Goal: Task Accomplishment & Management: Use online tool/utility

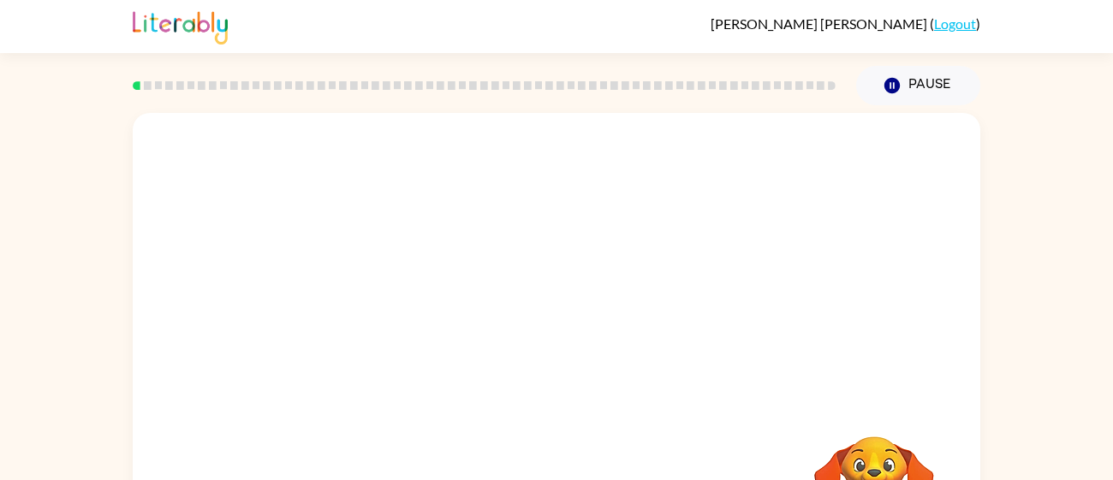
click at [498, 242] on video "Your browser must support playing .mp4 files to use Literably. Please try using…" at bounding box center [557, 257] width 848 height 288
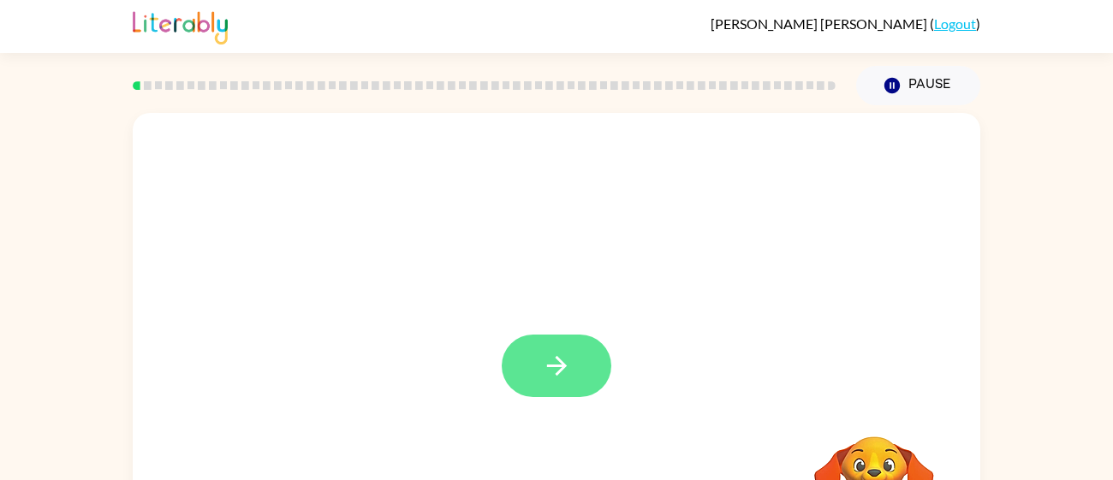
click at [531, 374] on button "button" at bounding box center [557, 366] width 110 height 63
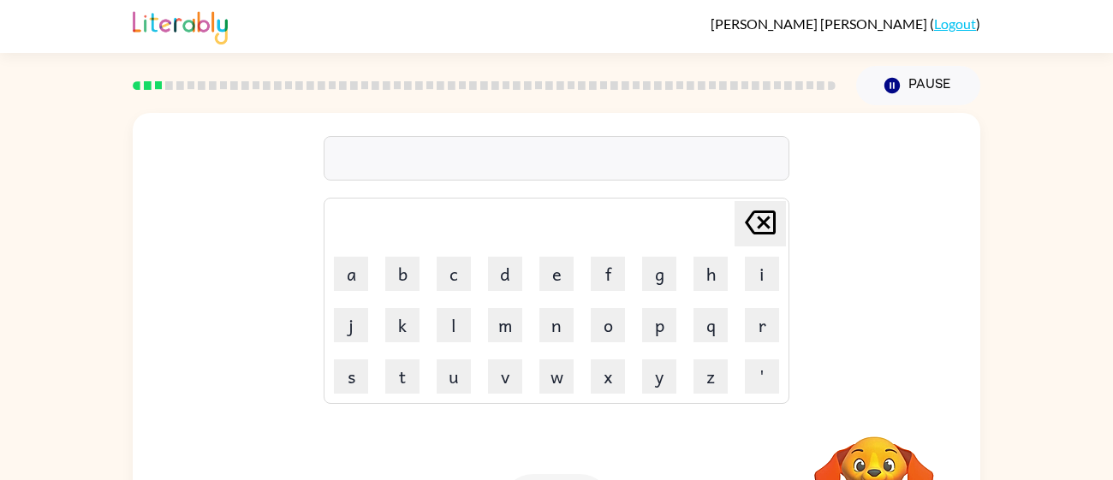
click at [461, 147] on div at bounding box center [557, 158] width 466 height 45
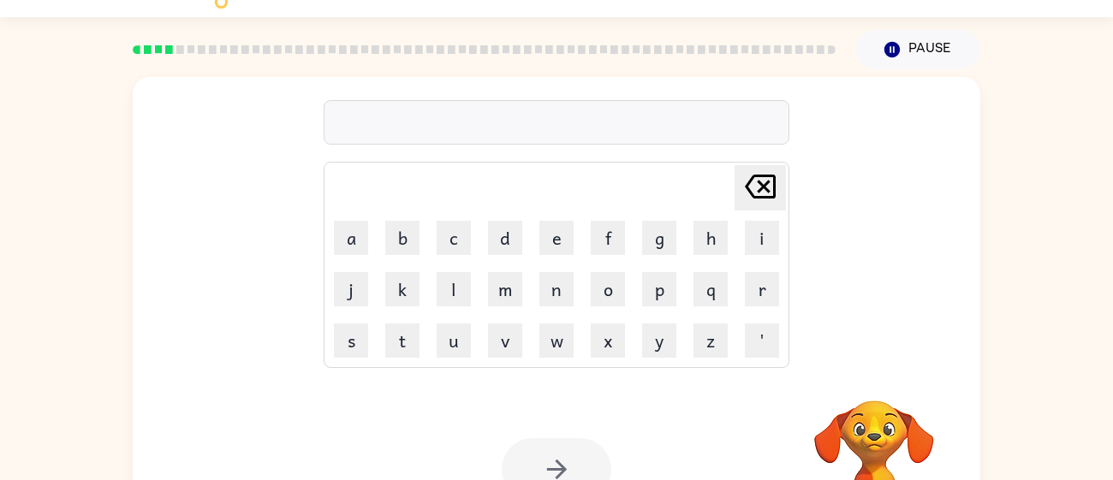
scroll to position [68, 0]
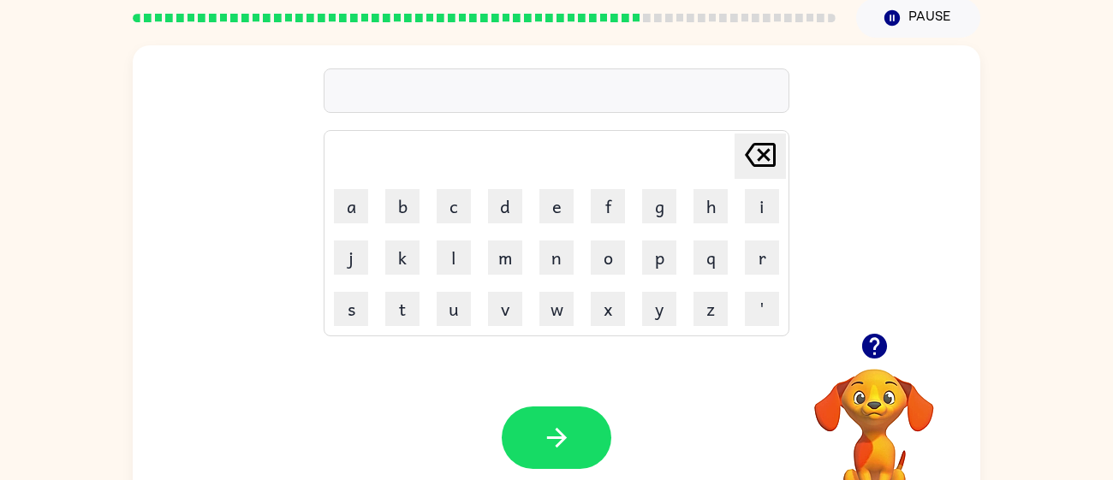
click at [880, 344] on icon "button" at bounding box center [873, 346] width 25 height 25
type button "delete"
click at [889, 341] on button "button" at bounding box center [875, 347] width 44 height 44
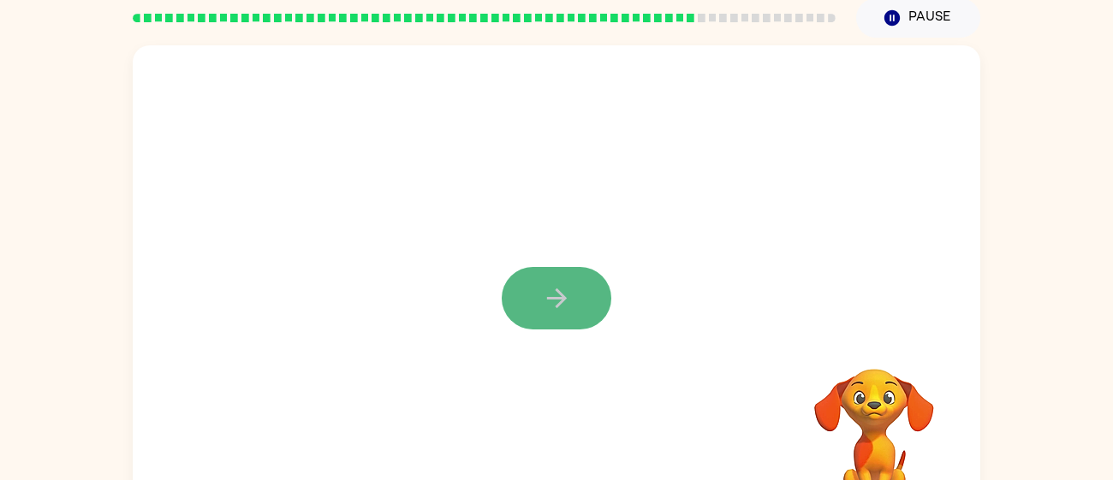
click at [573, 268] on button "button" at bounding box center [557, 298] width 110 height 63
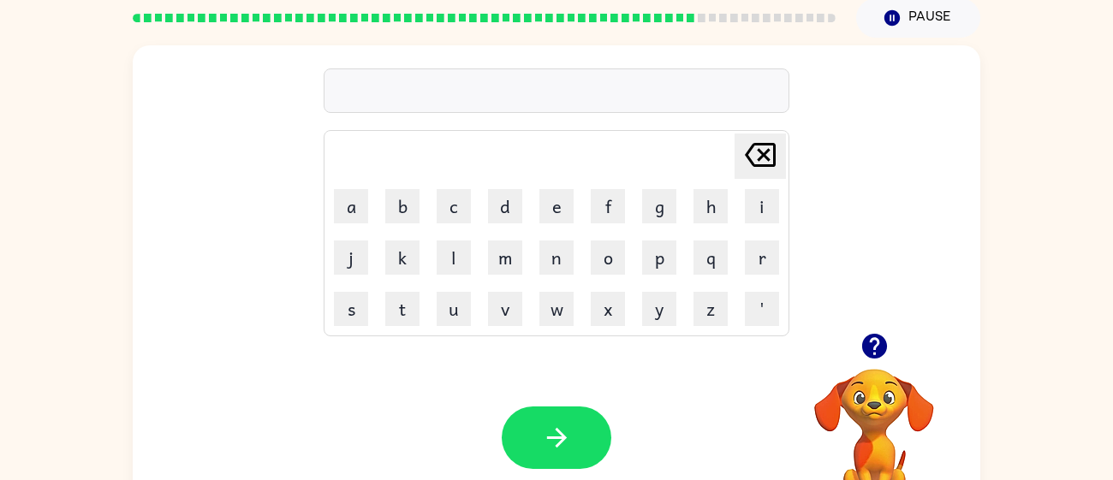
click at [876, 336] on icon "button" at bounding box center [873, 346] width 25 height 25
click at [865, 337] on icon "button" at bounding box center [875, 346] width 30 height 30
click at [865, 337] on div "Delete Delete last character input a b c d e f g h i j k l m n o p q r s t u v …" at bounding box center [557, 289] width 848 height 489
click at [865, 337] on icon "button" at bounding box center [875, 346] width 30 height 30
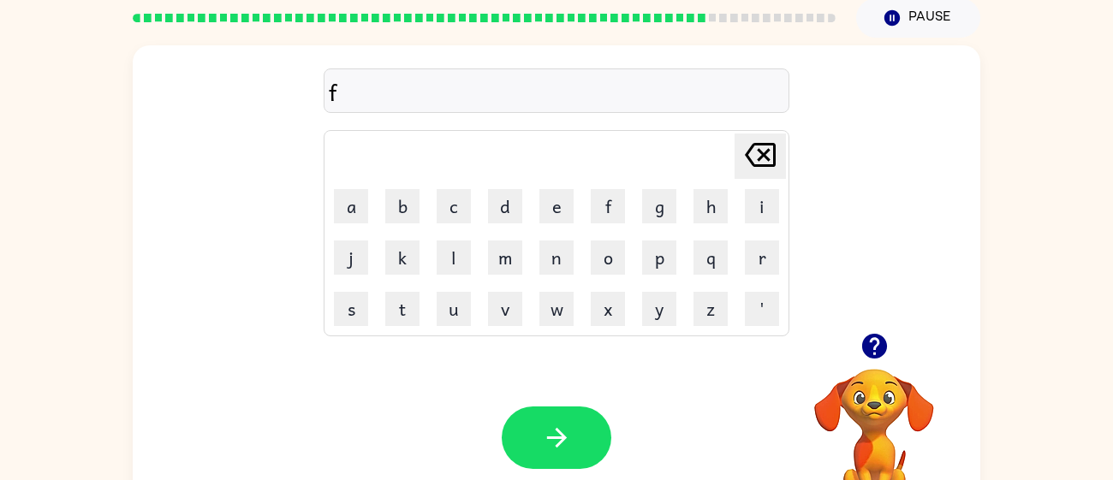
click at [869, 353] on icon "button" at bounding box center [873, 346] width 25 height 25
click at [873, 336] on icon "button" at bounding box center [873, 346] width 25 height 25
click at [876, 353] on icon "button" at bounding box center [873, 346] width 25 height 25
click at [874, 349] on icon "button" at bounding box center [875, 346] width 30 height 30
click at [868, 355] on icon "button" at bounding box center [873, 346] width 25 height 25
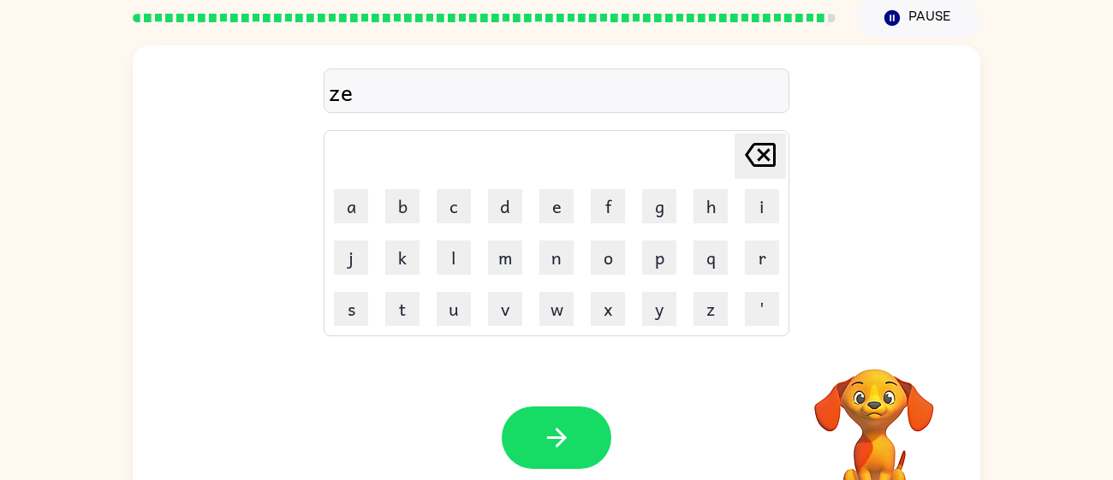
click at [868, 355] on video "Your browser must support playing .mp4 files to use Literably. Please try using…" at bounding box center [874, 428] width 171 height 171
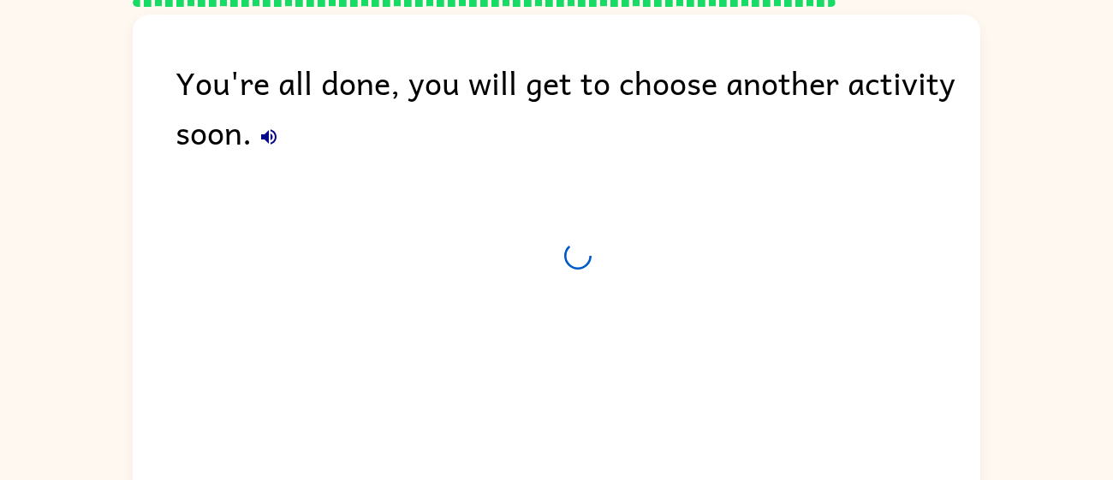
scroll to position [52, 0]
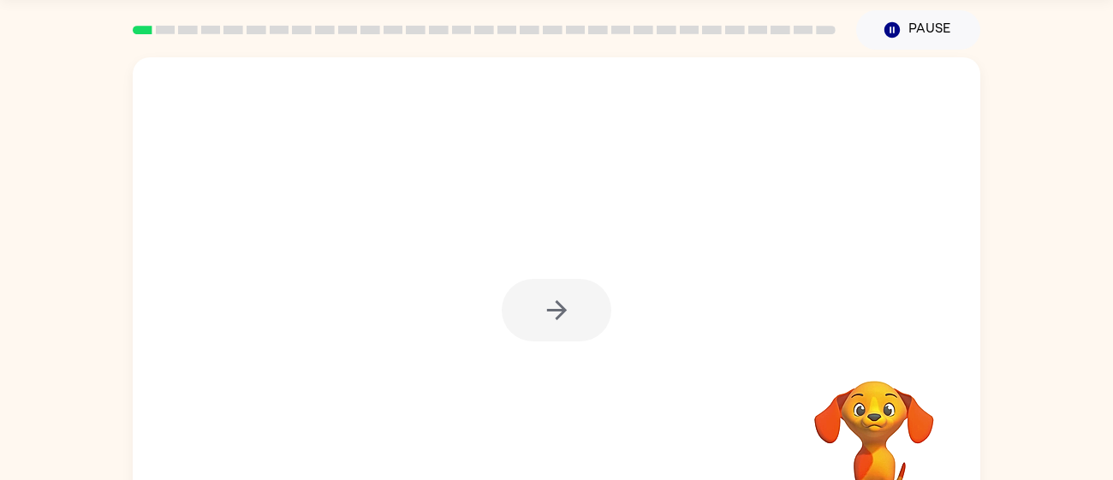
scroll to position [53, 0]
click at [608, 263] on div at bounding box center [557, 304] width 848 height 489
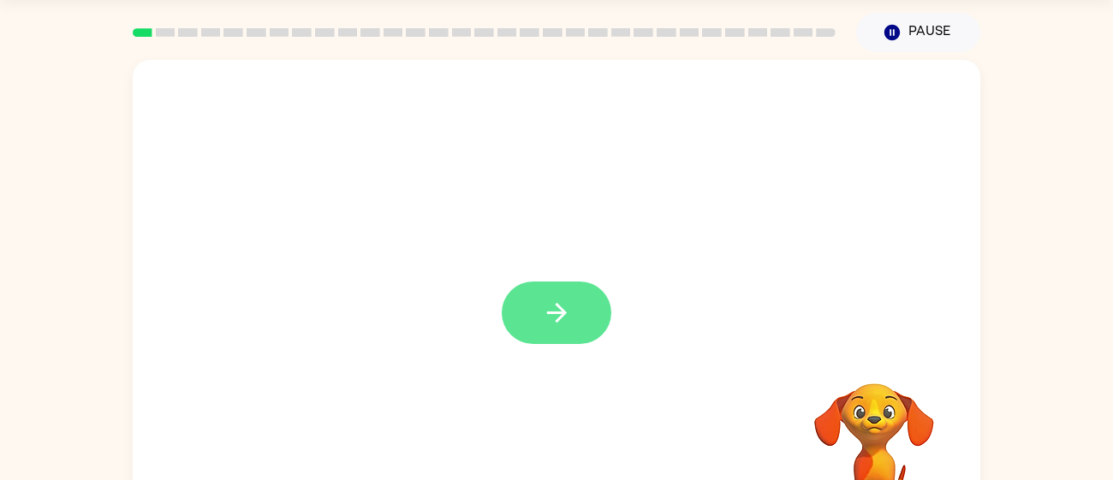
click at [538, 338] on button "button" at bounding box center [557, 313] width 110 height 63
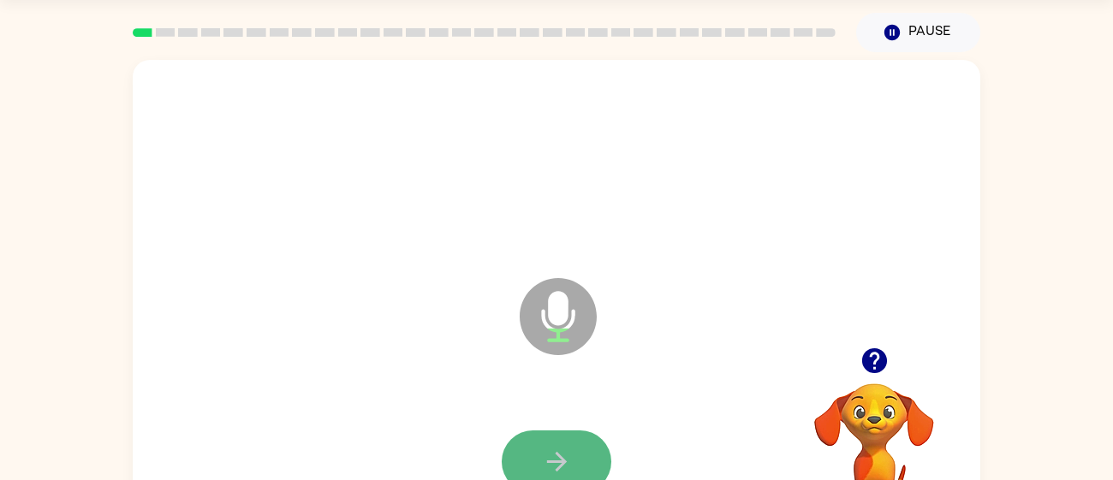
click at [533, 470] on button "button" at bounding box center [557, 462] width 110 height 63
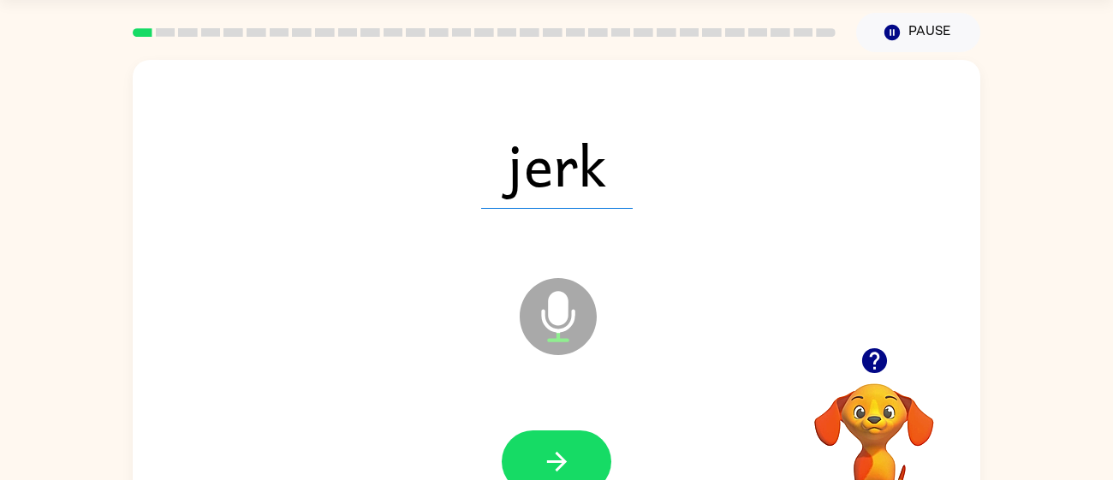
scroll to position [87, 0]
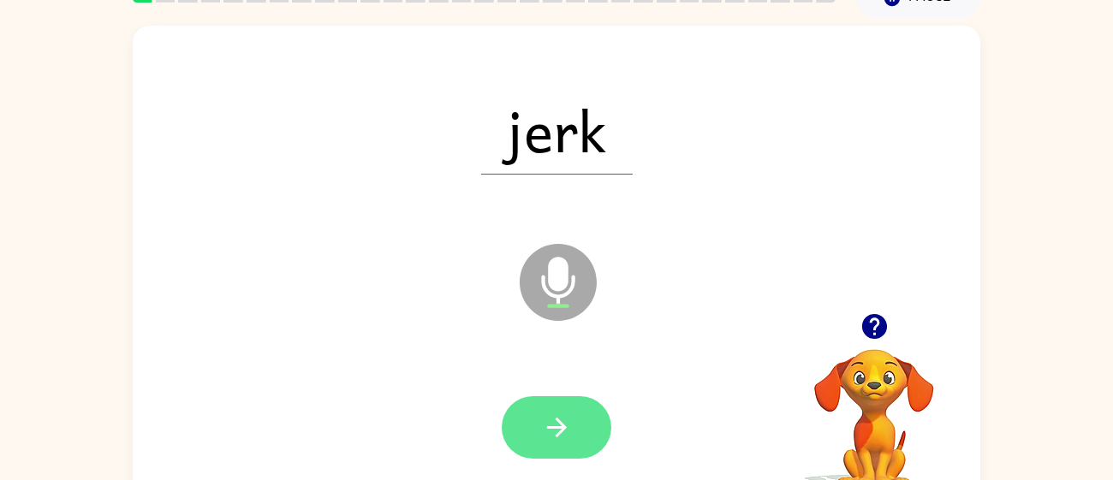
click at [547, 413] on icon "button" at bounding box center [557, 428] width 30 height 30
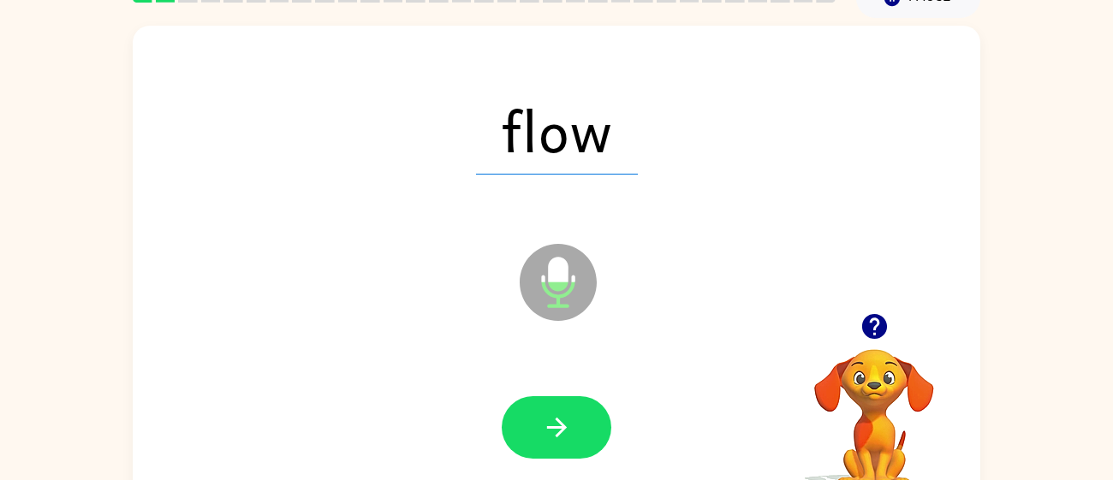
click at [547, 413] on icon "button" at bounding box center [557, 428] width 30 height 30
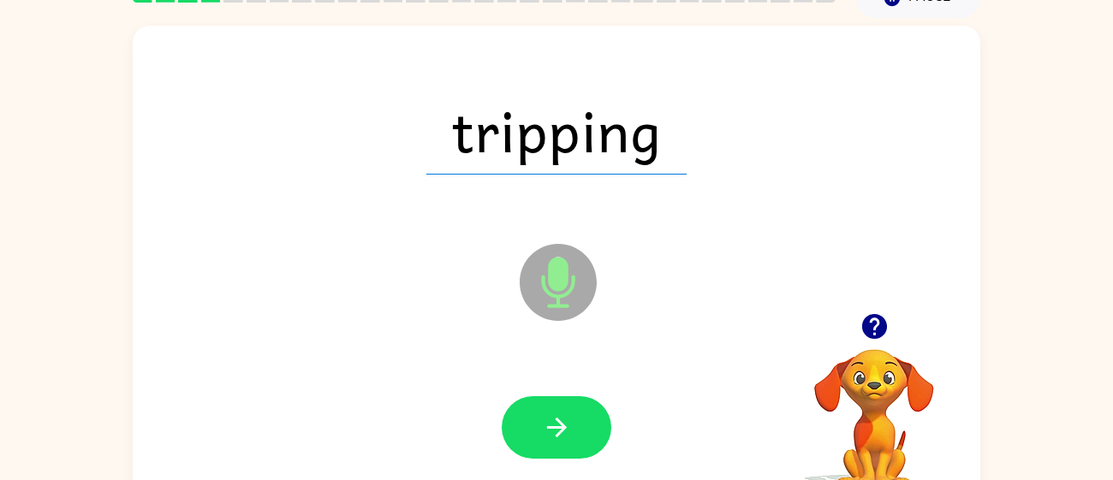
click at [547, 413] on icon "button" at bounding box center [557, 428] width 30 height 30
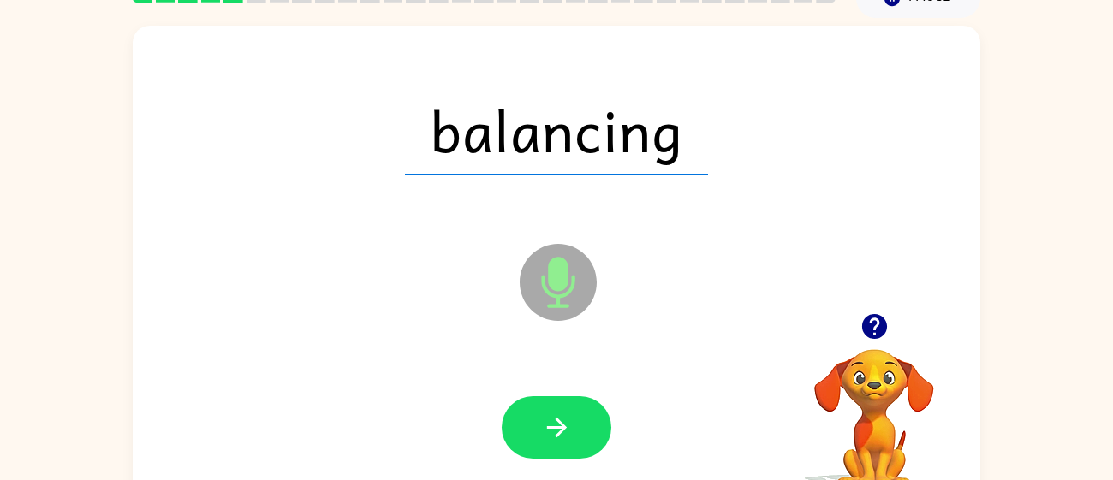
click at [547, 413] on icon "button" at bounding box center [557, 428] width 30 height 30
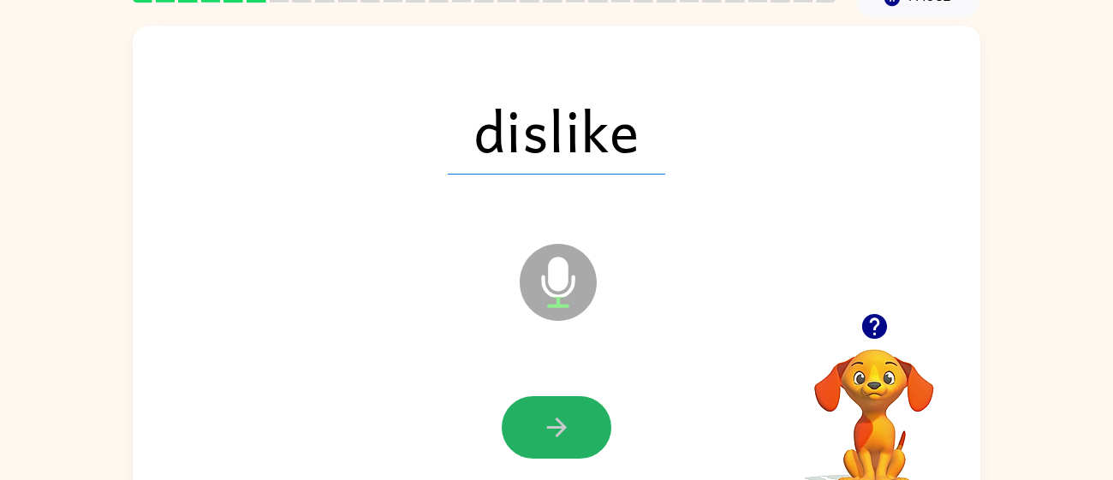
click at [547, 413] on icon "button" at bounding box center [557, 428] width 30 height 30
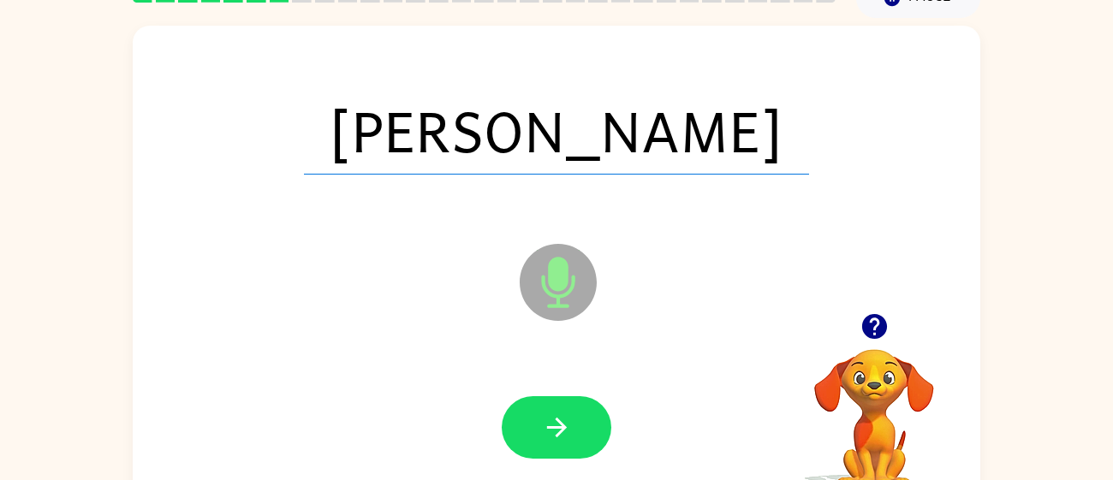
click at [547, 413] on icon "button" at bounding box center [557, 428] width 30 height 30
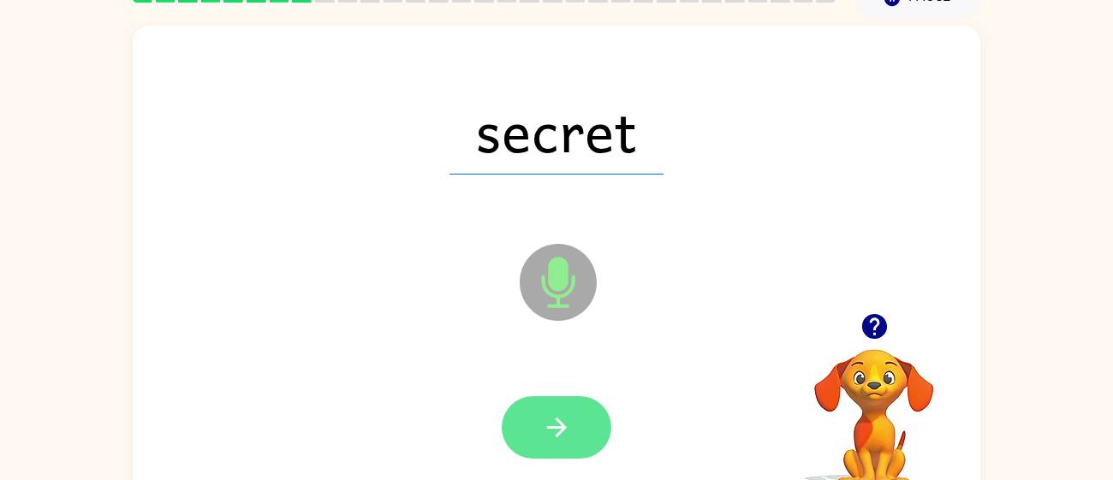
click at [547, 413] on icon "button" at bounding box center [557, 428] width 30 height 30
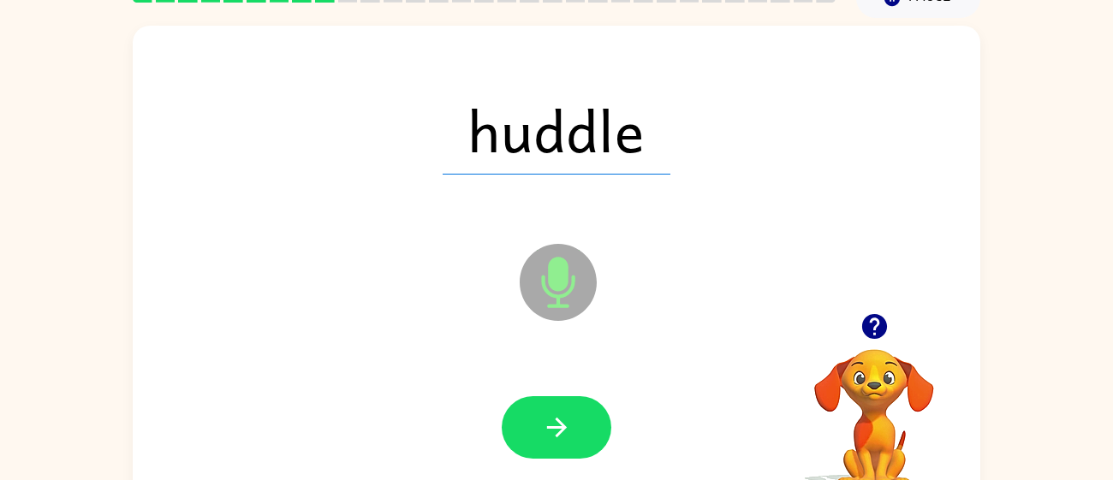
click at [547, 413] on icon "button" at bounding box center [557, 428] width 30 height 30
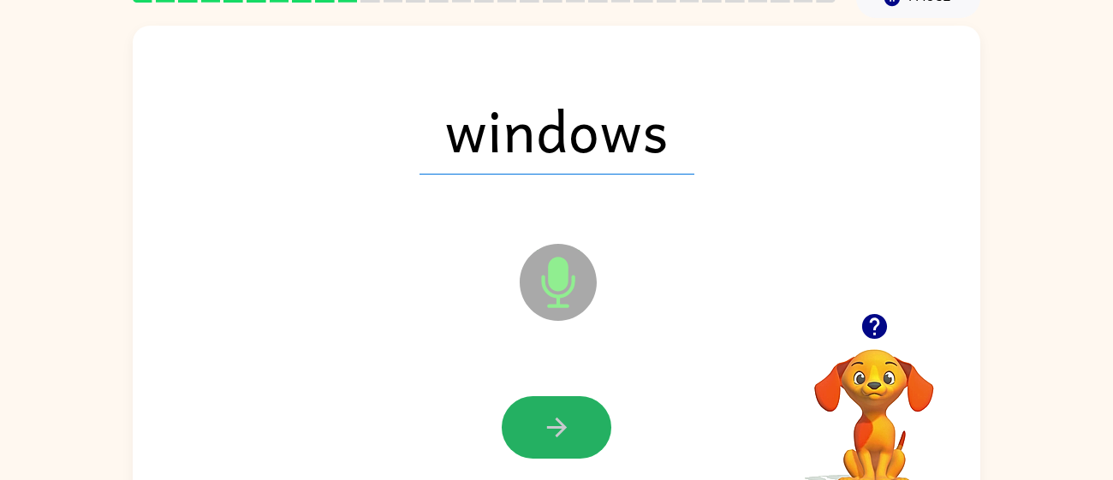
click at [547, 413] on icon "button" at bounding box center [557, 428] width 30 height 30
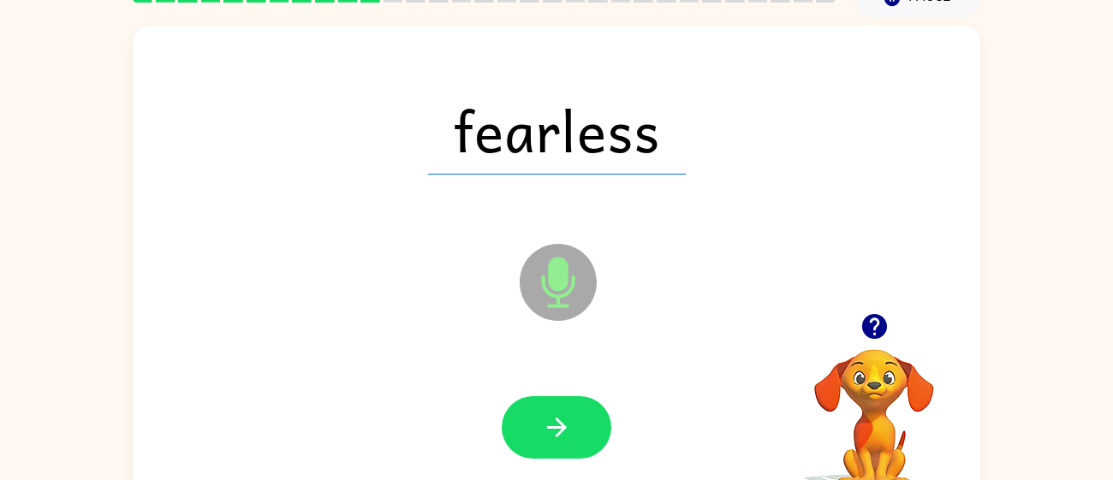
click at [547, 413] on icon "button" at bounding box center [557, 428] width 30 height 30
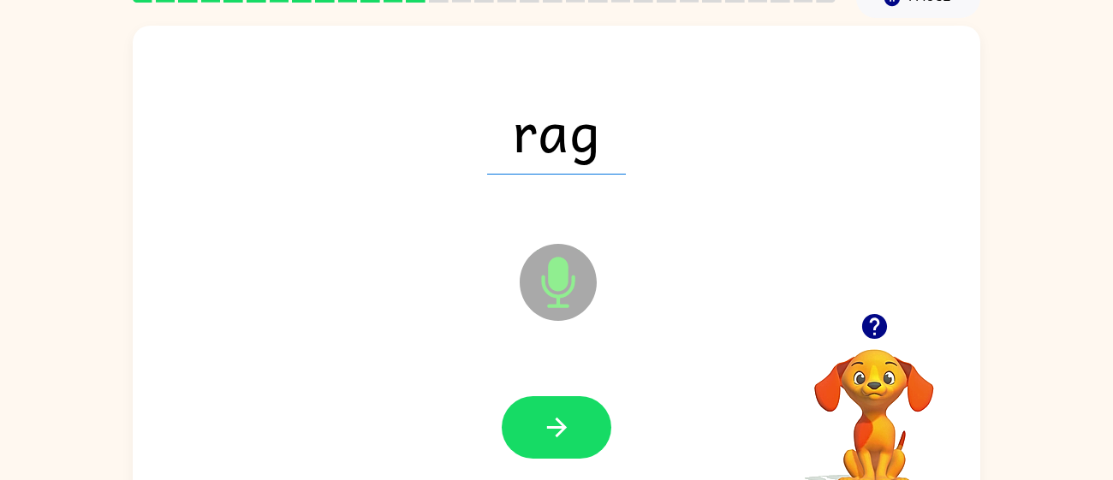
click at [547, 413] on icon "button" at bounding box center [557, 428] width 30 height 30
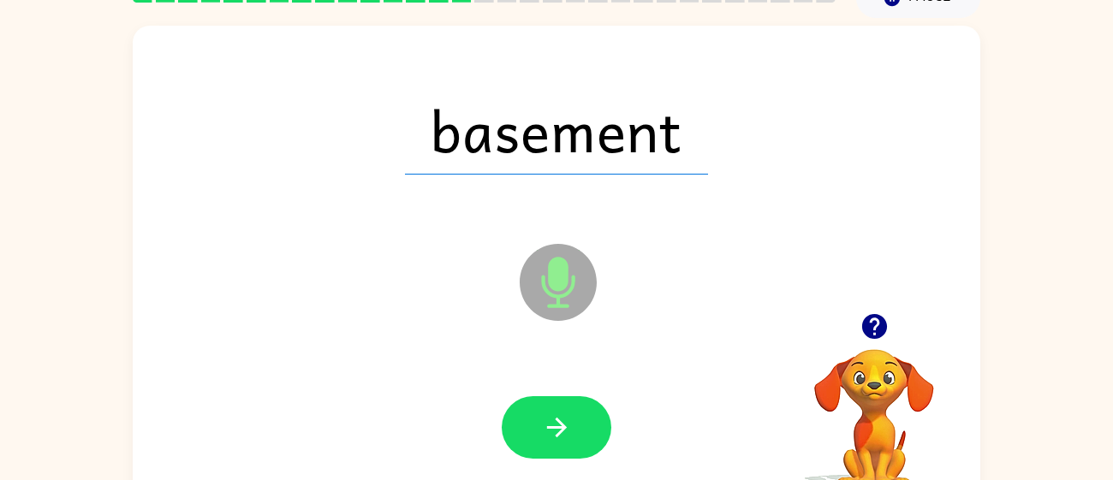
click at [547, 413] on icon "button" at bounding box center [557, 428] width 30 height 30
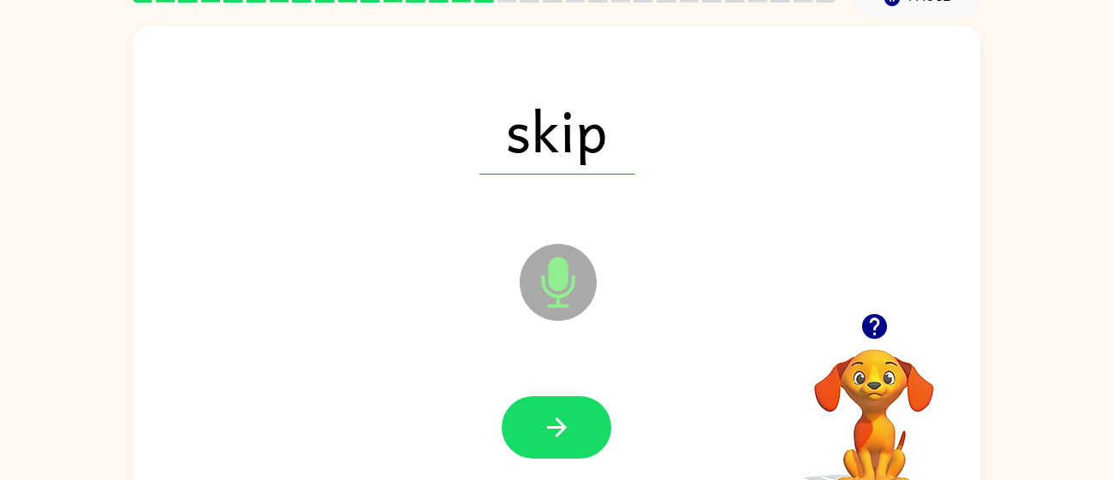
click at [547, 413] on icon "button" at bounding box center [557, 428] width 30 height 30
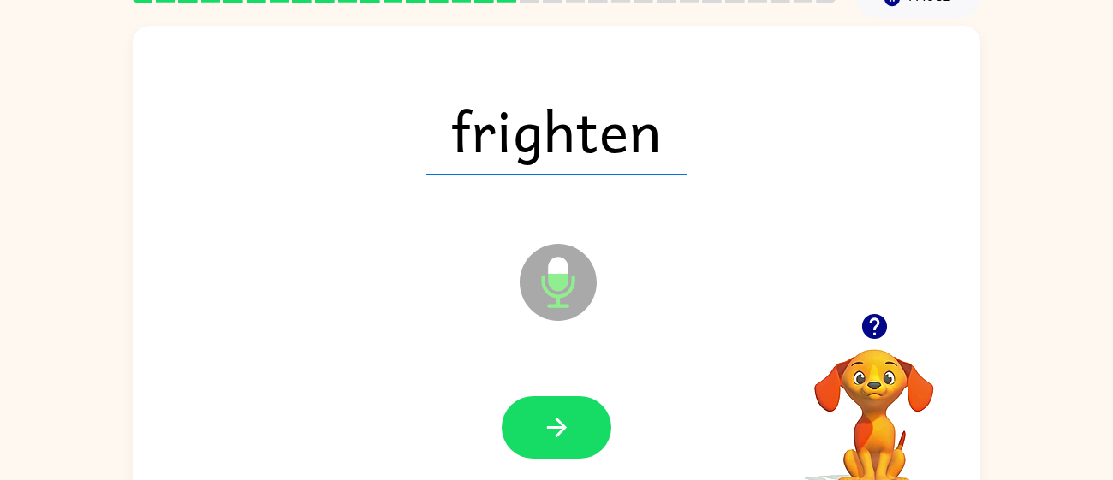
click at [547, 413] on icon "button" at bounding box center [557, 428] width 30 height 30
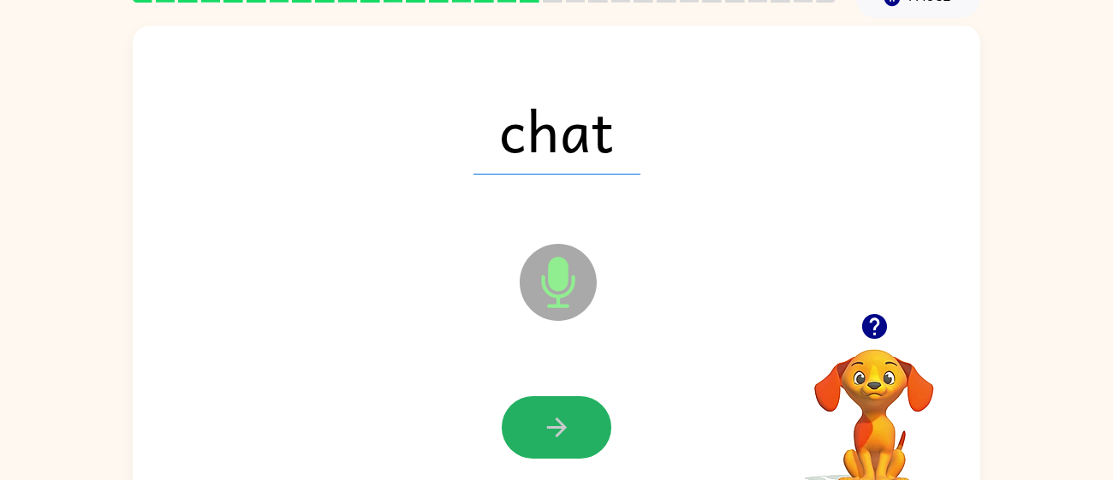
click at [547, 413] on icon "button" at bounding box center [557, 428] width 30 height 30
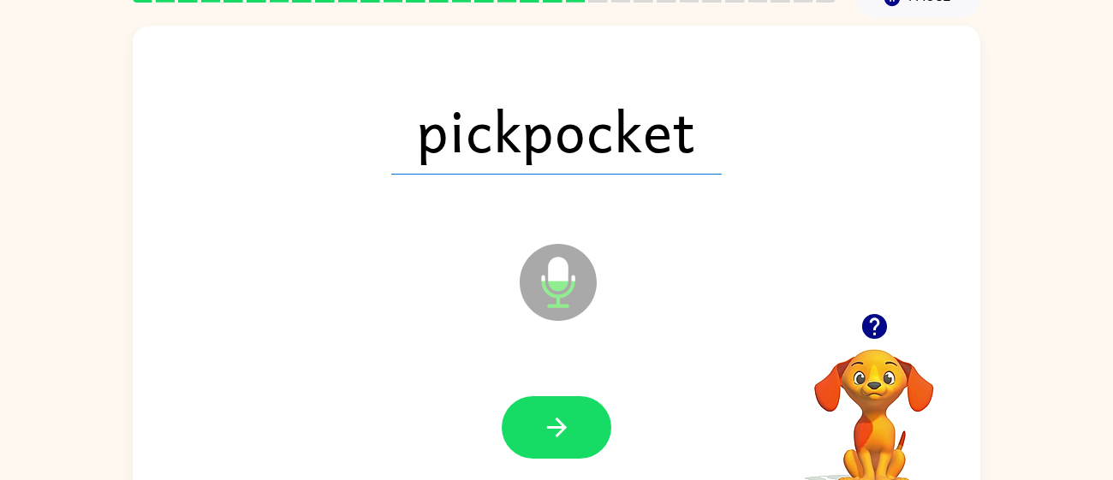
click at [547, 413] on icon "button" at bounding box center [557, 428] width 30 height 30
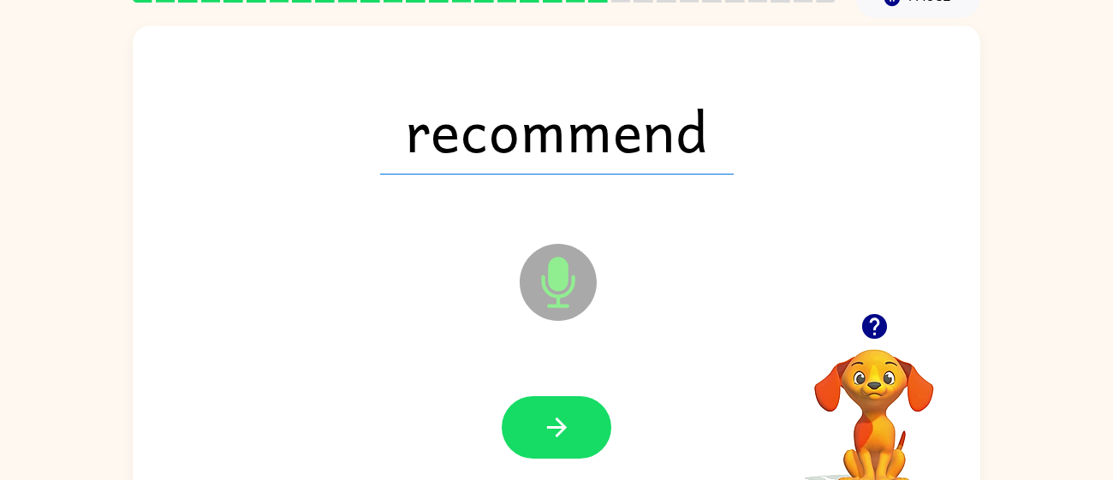
click at [547, 413] on icon "button" at bounding box center [557, 428] width 30 height 30
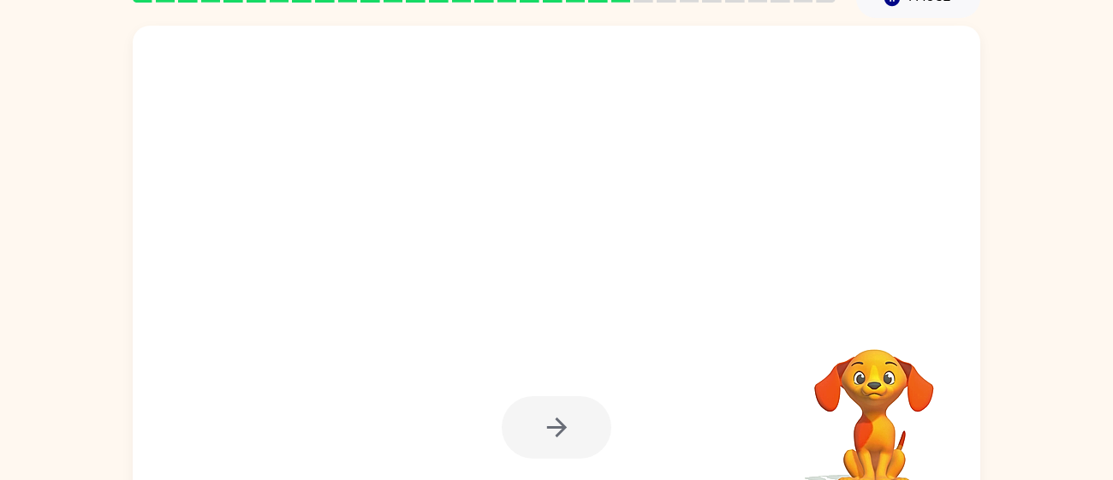
click at [547, 411] on div at bounding box center [557, 427] width 110 height 63
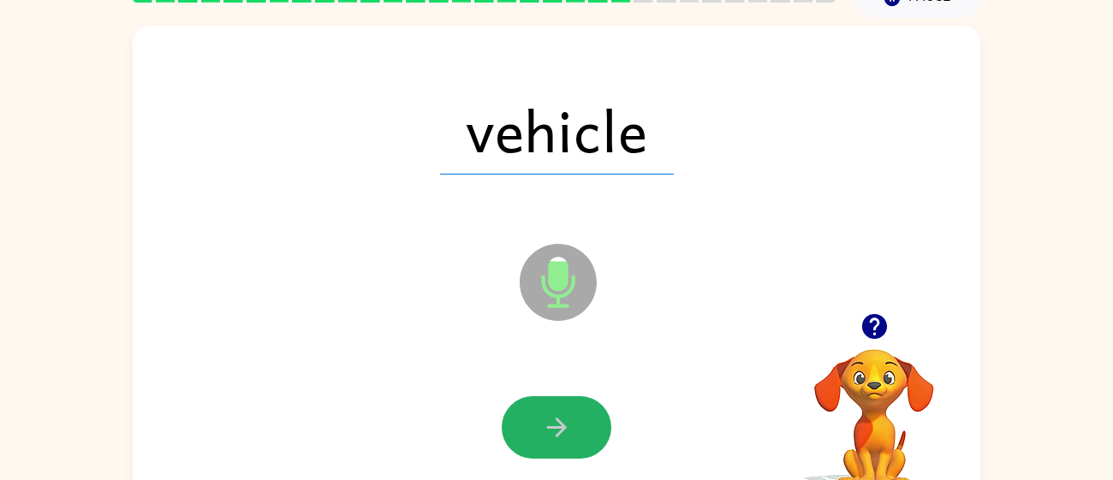
click at [547, 413] on icon "button" at bounding box center [557, 428] width 30 height 30
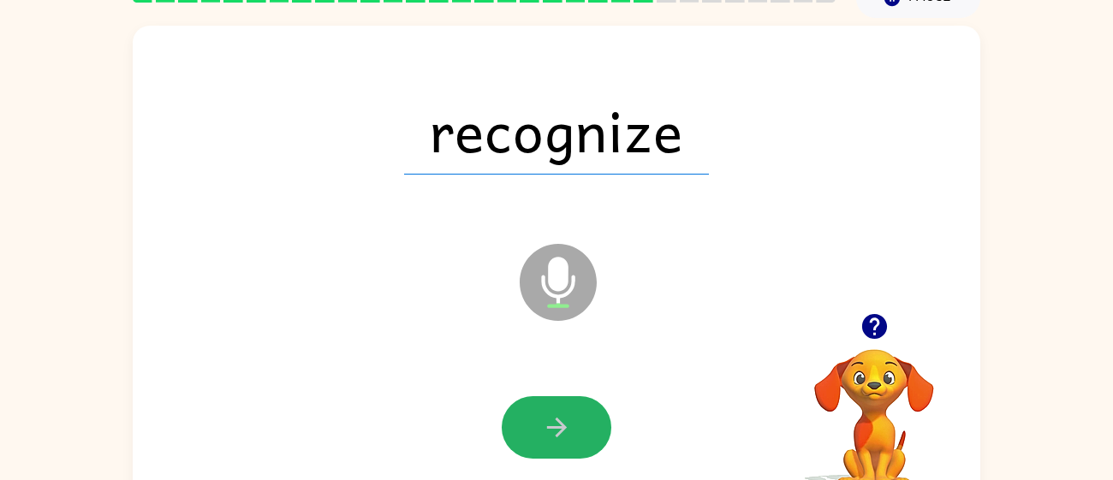
click at [547, 413] on icon "button" at bounding box center [557, 428] width 30 height 30
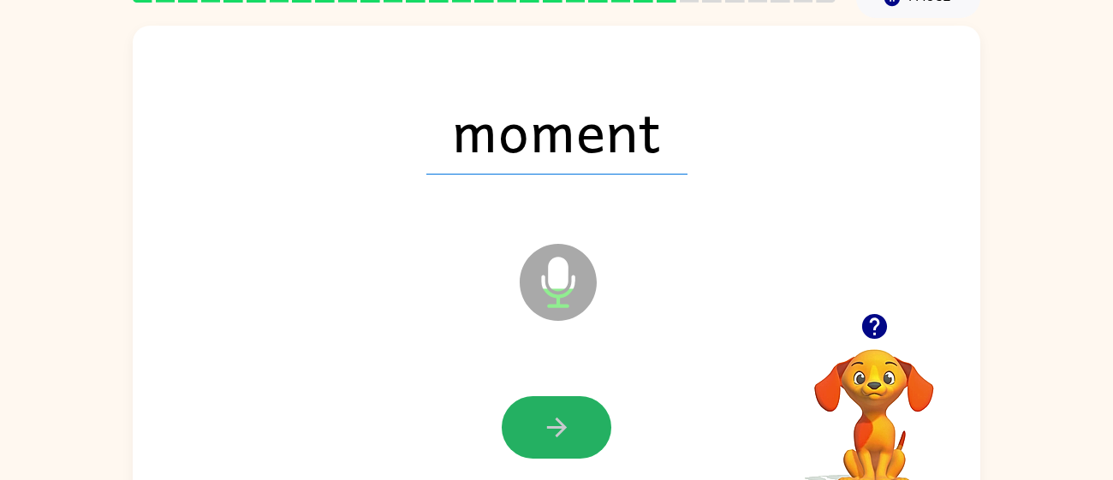
click at [547, 413] on icon "button" at bounding box center [557, 428] width 30 height 30
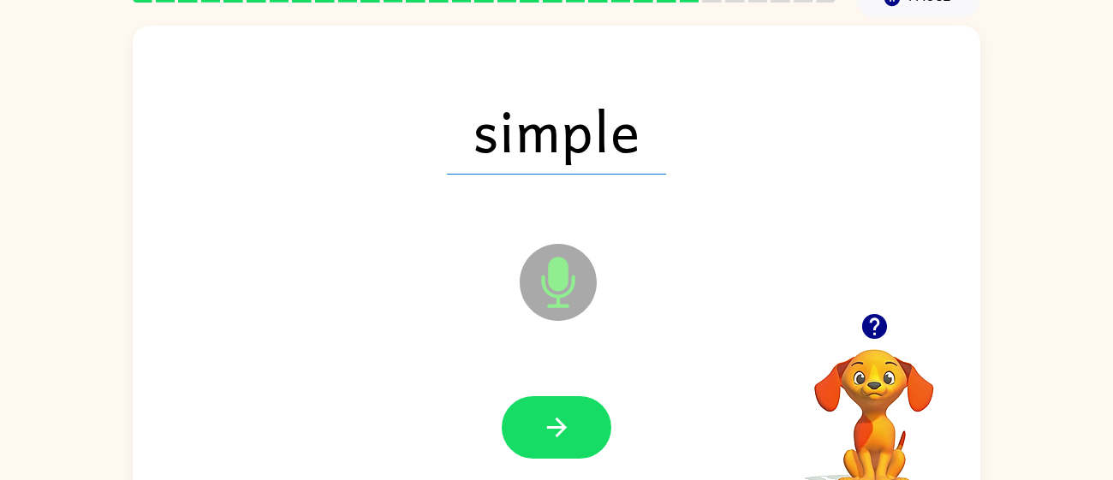
click at [547, 413] on icon "button" at bounding box center [557, 428] width 30 height 30
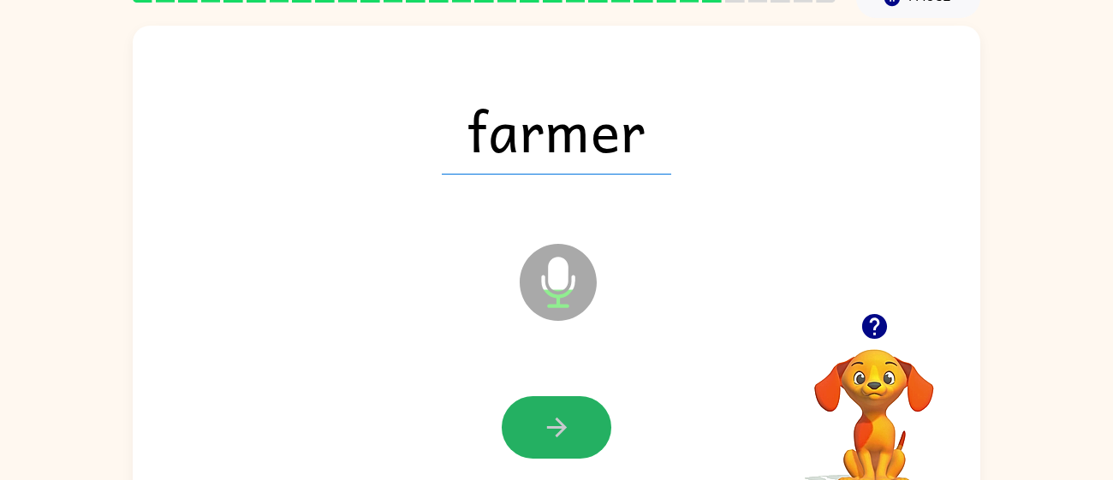
click at [547, 413] on icon "button" at bounding box center [557, 428] width 30 height 30
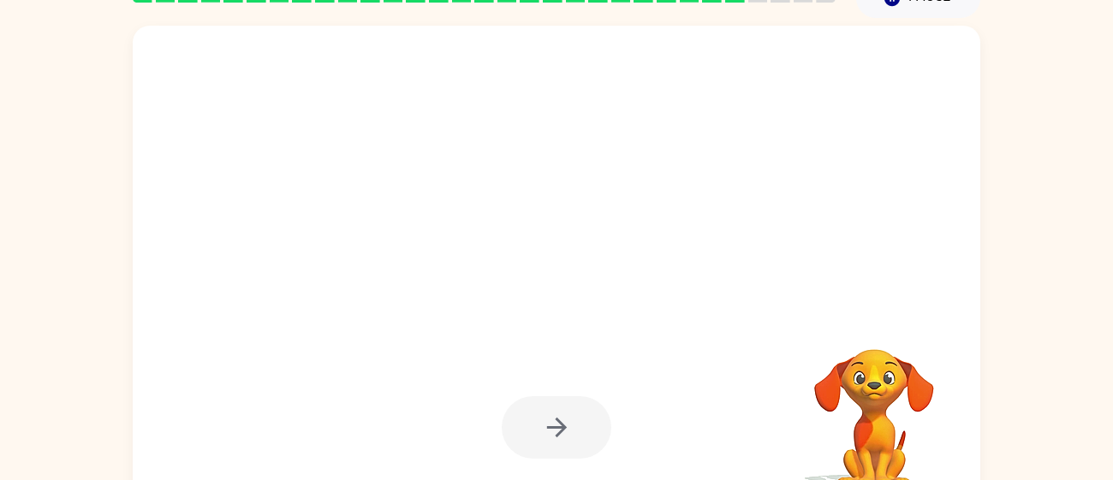
click at [543, 397] on div at bounding box center [556, 428] width 813 height 140
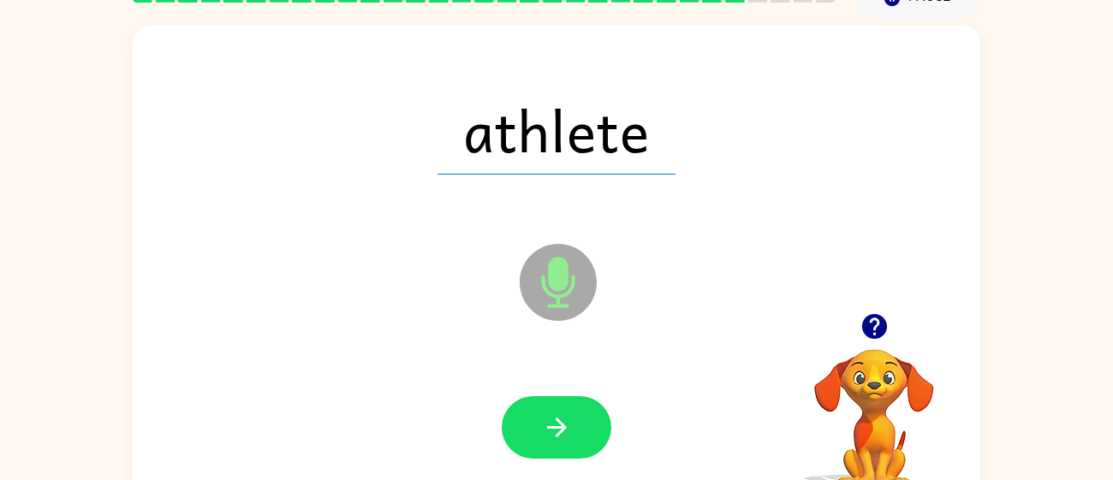
click at [543, 397] on button "button" at bounding box center [557, 427] width 110 height 63
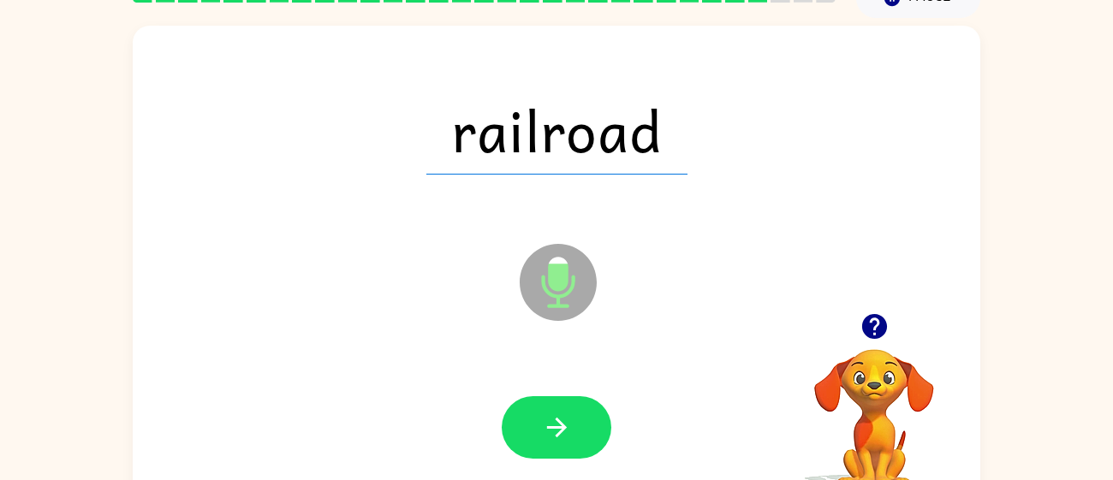
click at [543, 397] on button "button" at bounding box center [557, 427] width 110 height 63
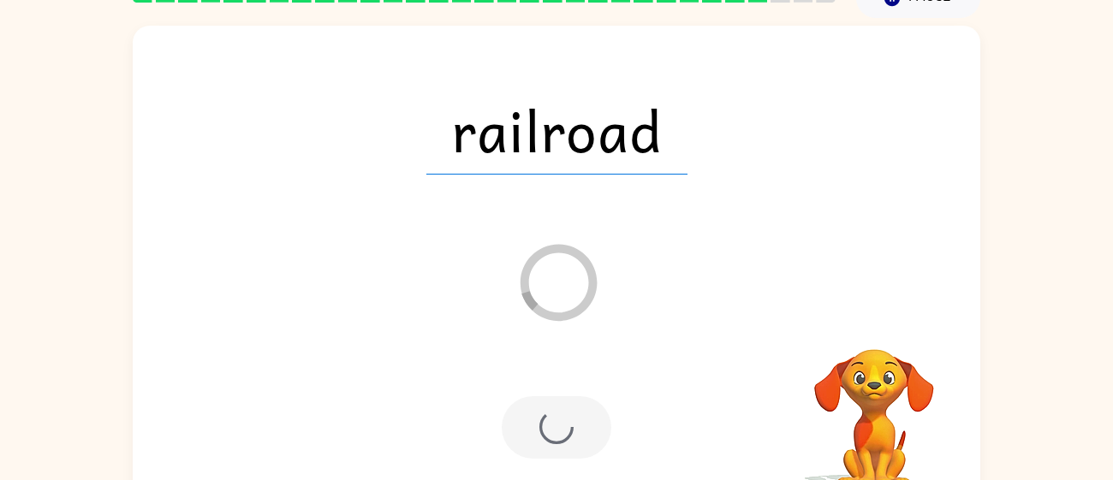
click at [543, 399] on div at bounding box center [557, 427] width 110 height 63
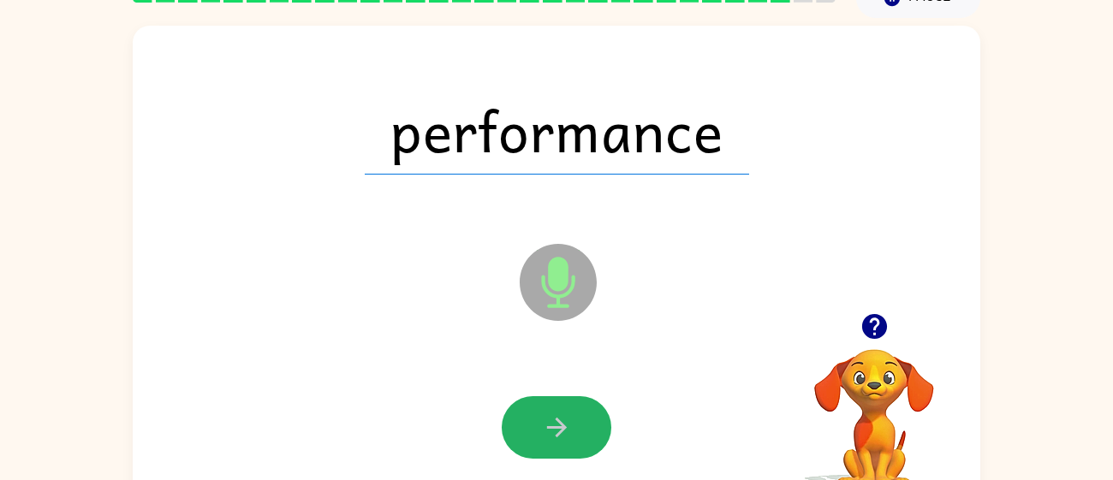
click at [543, 413] on icon "button" at bounding box center [557, 428] width 30 height 30
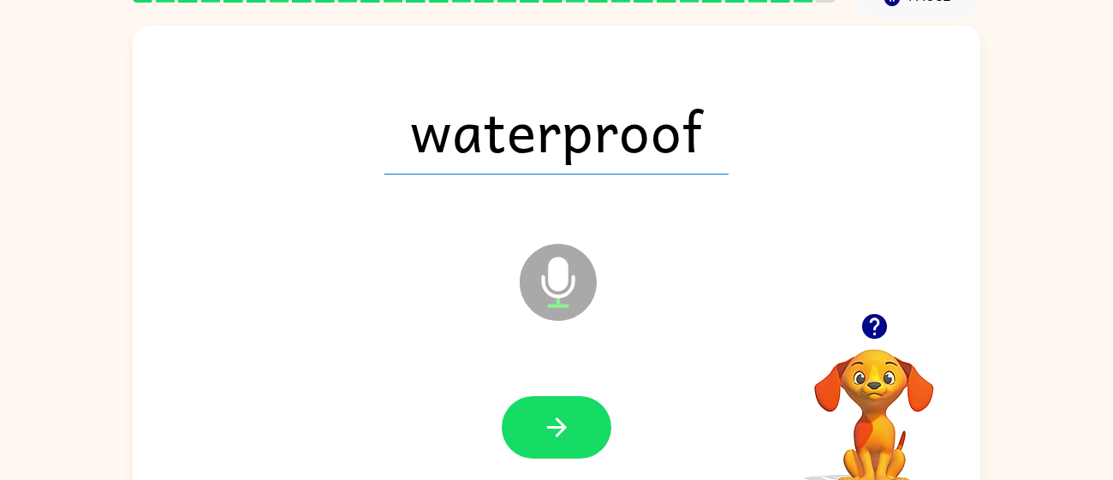
click at [543, 413] on icon "button" at bounding box center [557, 428] width 30 height 30
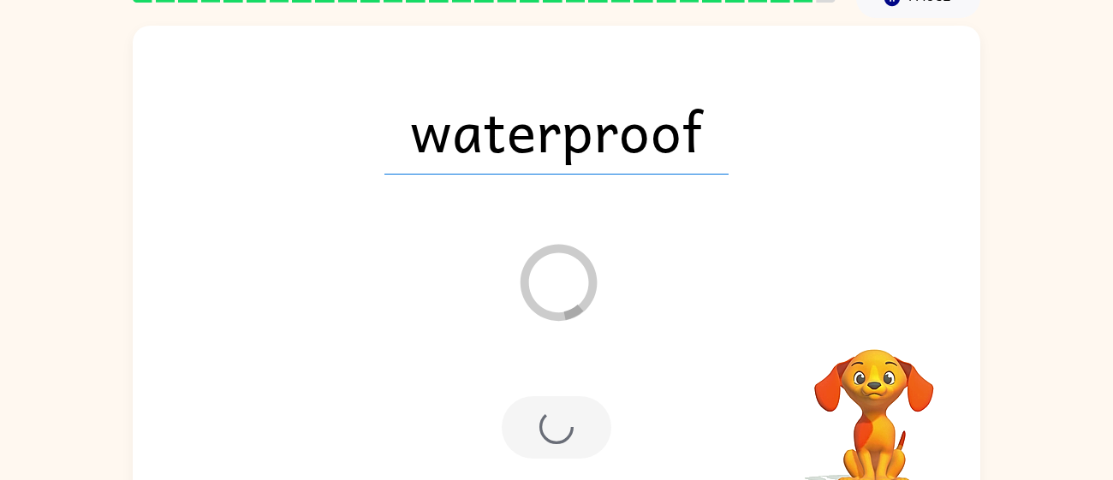
scroll to position [72, 0]
